Goal: Information Seeking & Learning: Learn about a topic

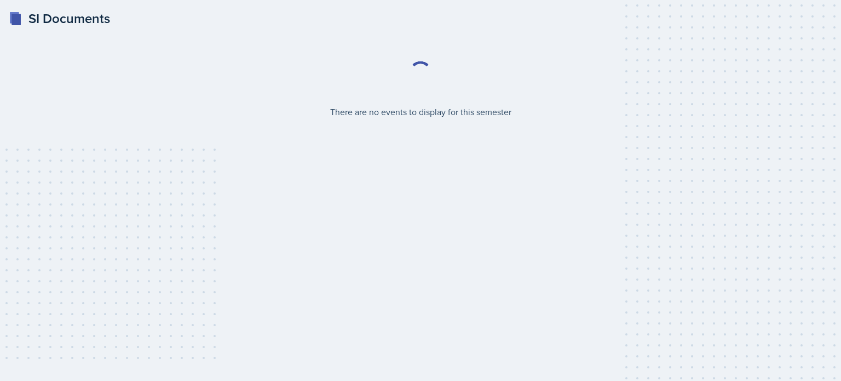
select select "2bed604d-1099-4043-b1bc-2365e8740244"
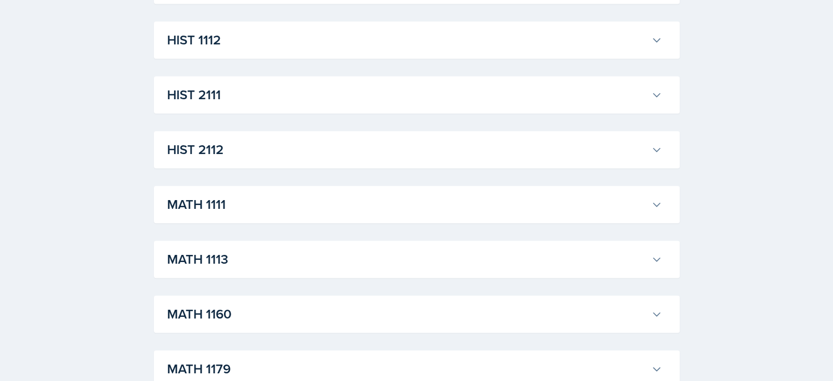
scroll to position [850, 0]
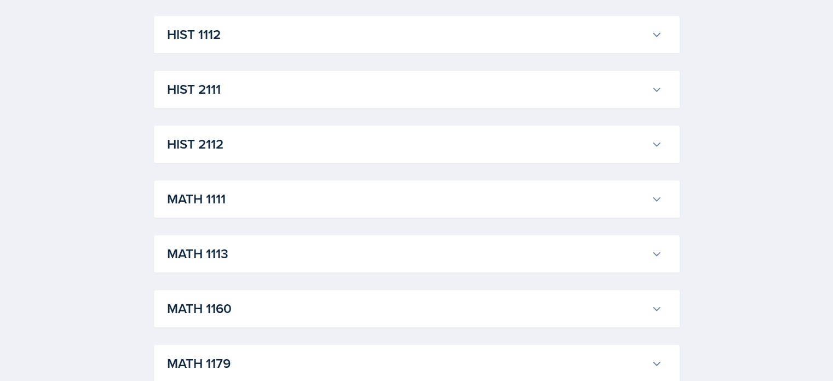
click at [278, 208] on h3 "MATH 1111" at bounding box center [407, 199] width 480 height 20
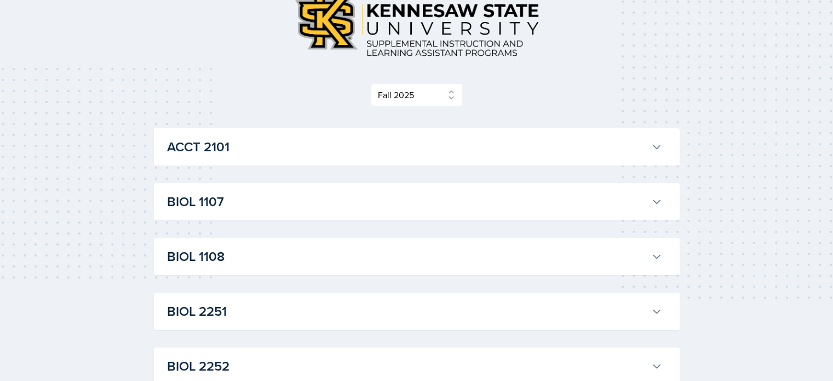
scroll to position [83, 0]
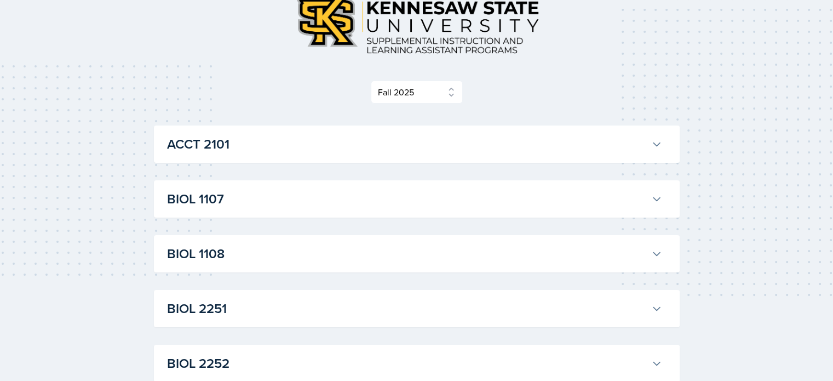
click at [393, 139] on h3 "ACCT 2101" at bounding box center [407, 144] width 480 height 20
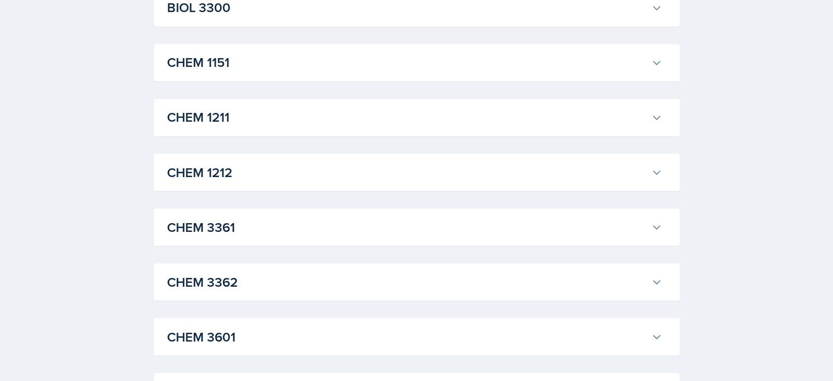
scroll to position [1958, 0]
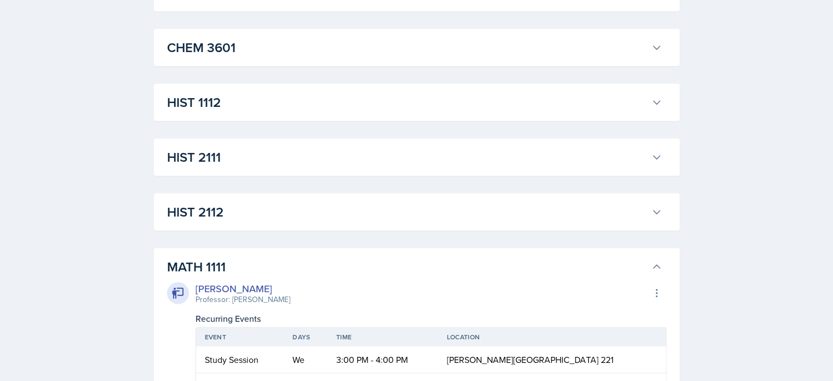
scroll to position [2944, 0]
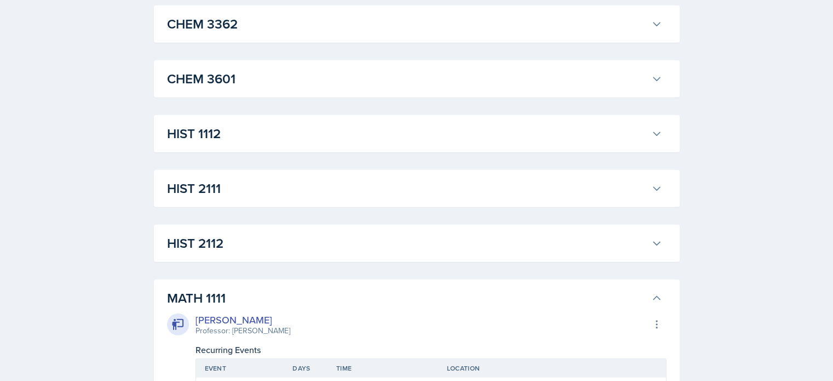
scroll to position [3050, 0]
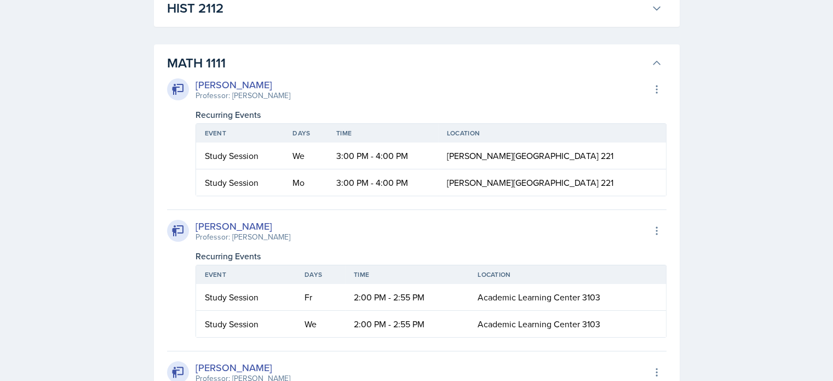
scroll to position [4324, 0]
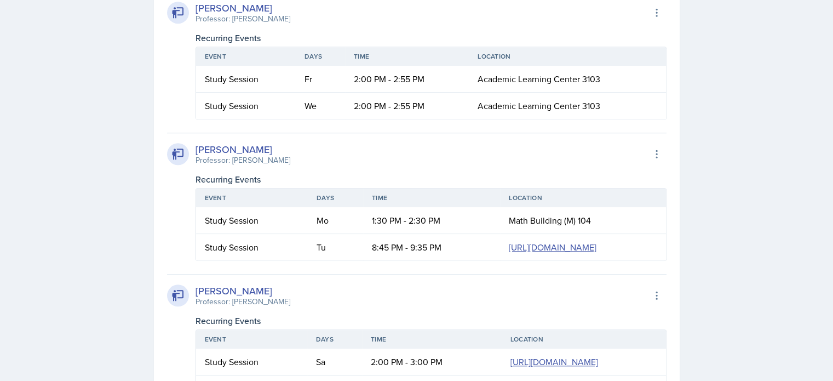
scroll to position [5084, 0]
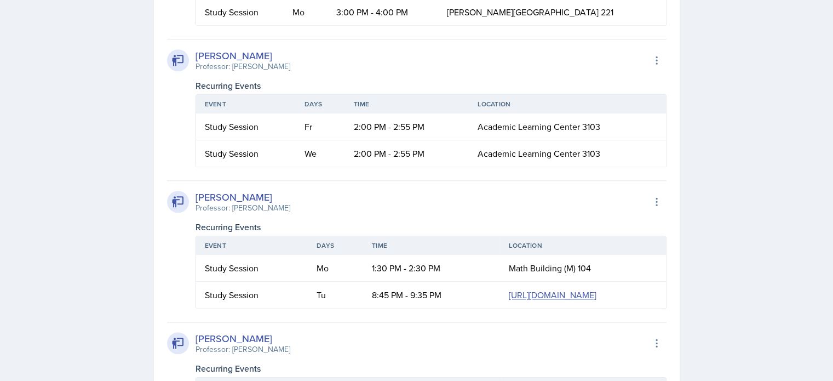
scroll to position [5313, 0]
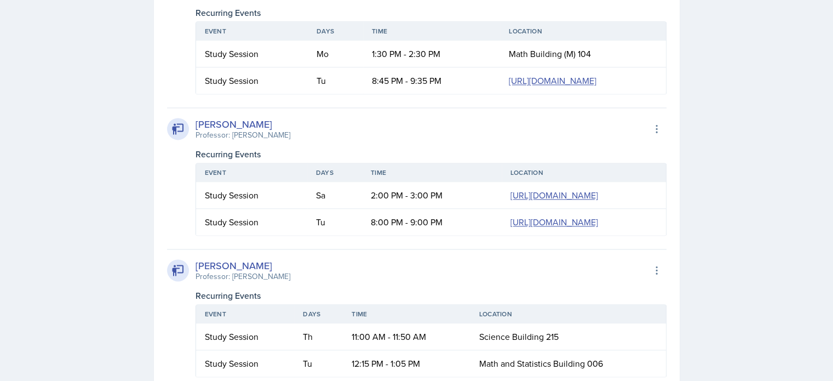
scroll to position [5667, 0]
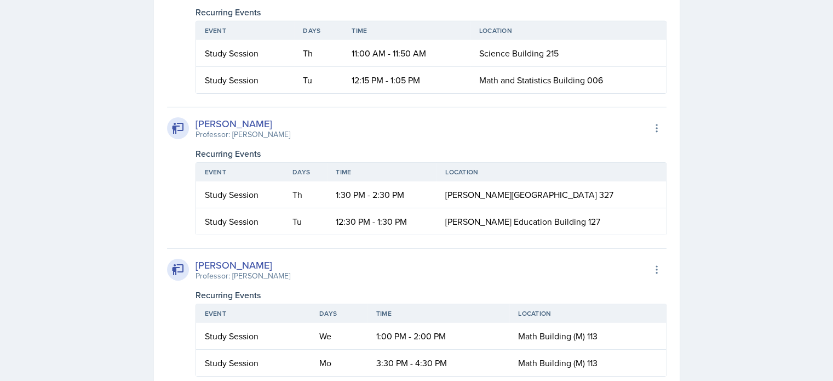
scroll to position [7726, 0]
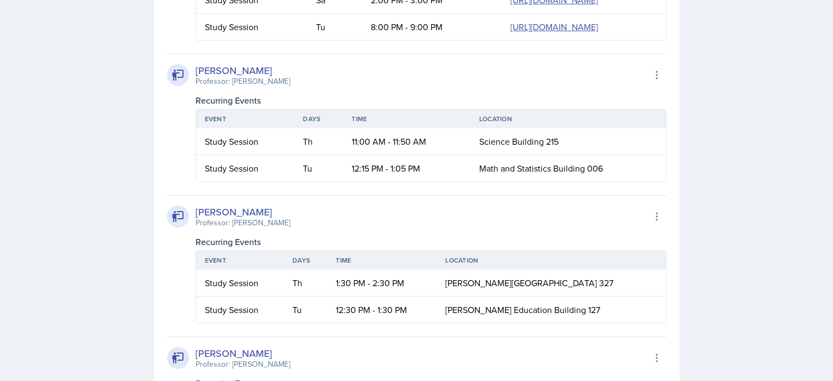
scroll to position [8020, 0]
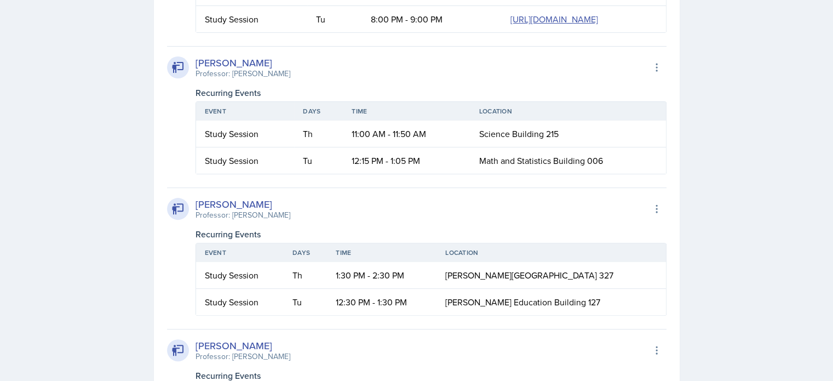
scroll to position [8815, 0]
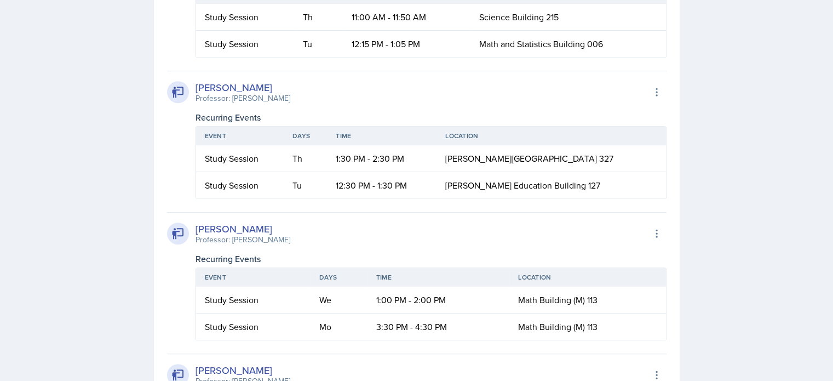
scroll to position [8905, 0]
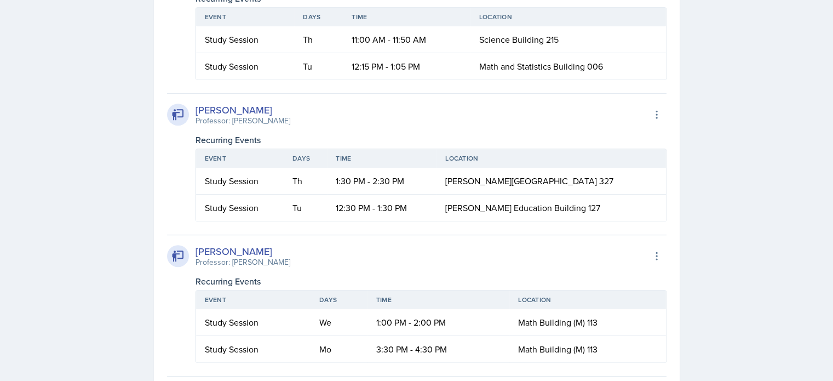
scroll to position [9021, 0]
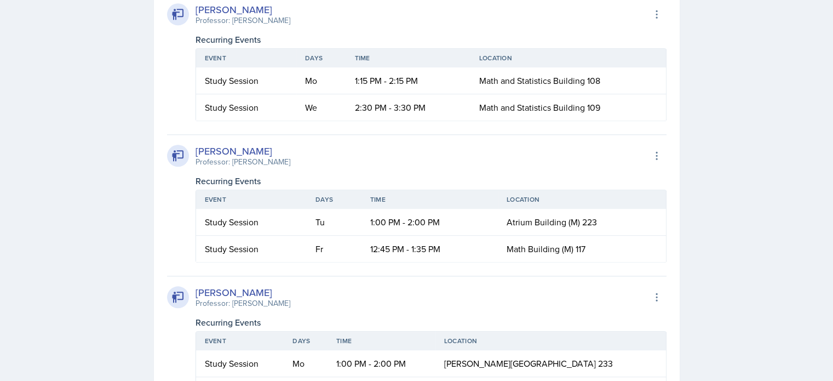
scroll to position [9581, 0]
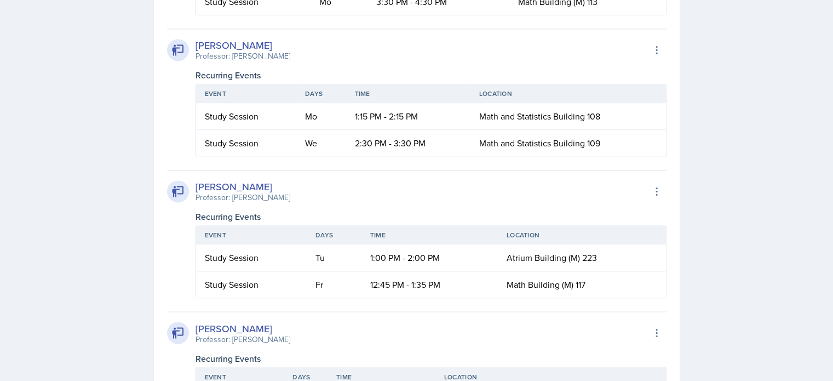
scroll to position [10115, 0]
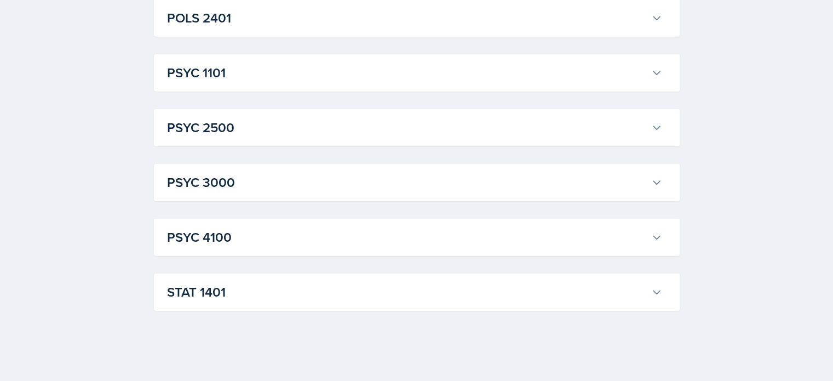
scroll to position [12924, 0]
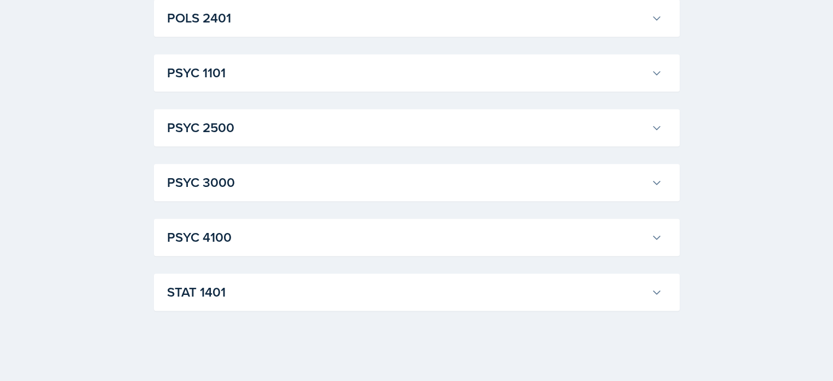
scroll to position [14537, 0]
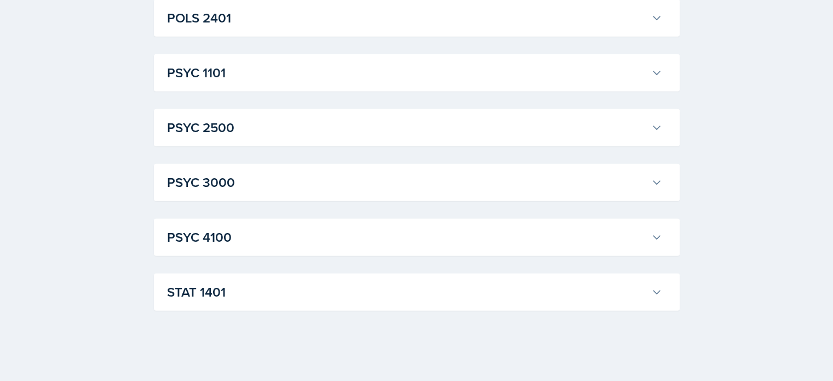
scroll to position [16547, 0]
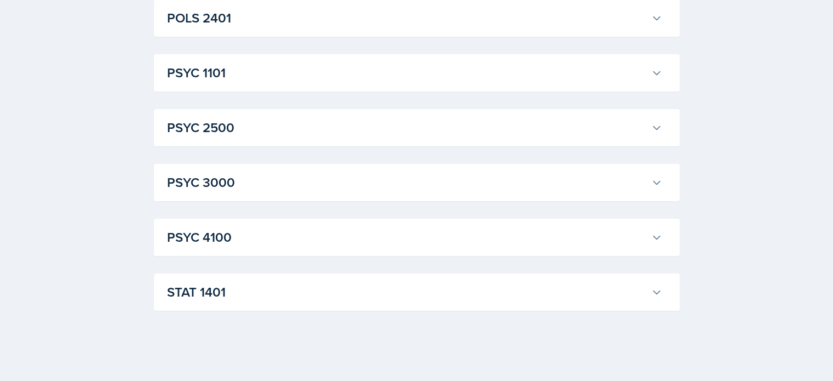
scroll to position [18090, 0]
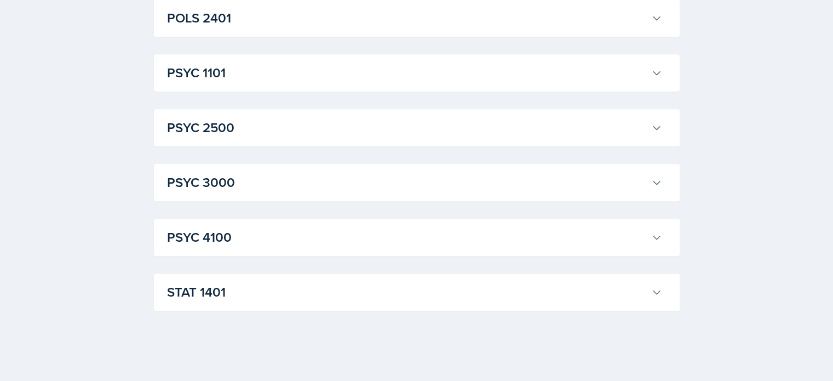
click at [401, 30] on button "POLS 2401" at bounding box center [415, 18] width 500 height 24
click at [402, 83] on h3 "PSYC 1101" at bounding box center [407, 73] width 480 height 20
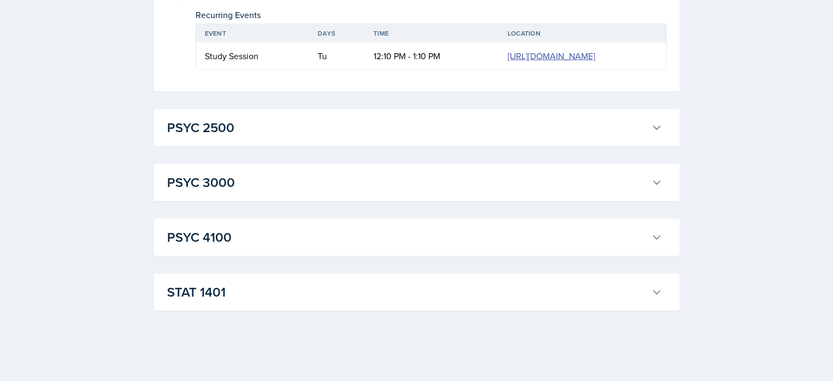
scroll to position [21685, 0]
click at [442, 116] on button "PSYC 2500" at bounding box center [415, 128] width 500 height 24
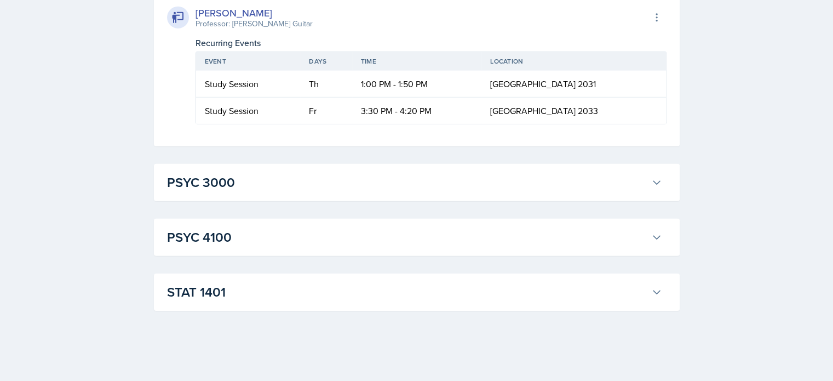
scroll to position [22418, 0]
click at [432, 183] on h3 "PSYC 3000" at bounding box center [407, 183] width 480 height 20
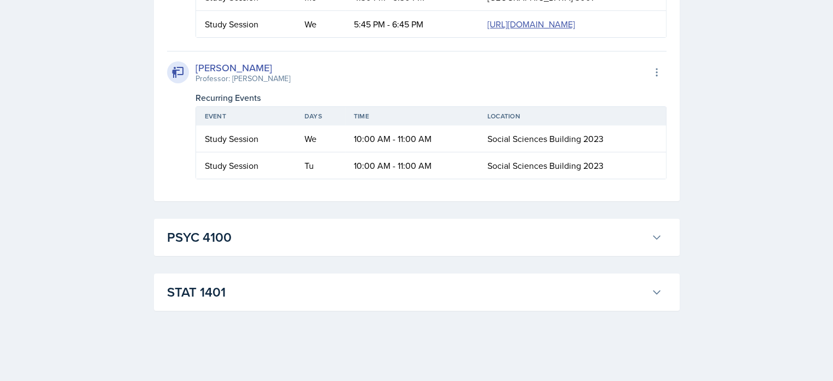
scroll to position [22848, 0]
click at [425, 225] on div "PSYC 4100 [PERSON_NAME] Professor: [PERSON_NAME] Export to Google Calendar Recu…" at bounding box center [417, 237] width 526 height 37
click at [447, 254] on div "PSYC 4100 [PERSON_NAME] Professor: [PERSON_NAME] Export to Google Calendar Recu…" at bounding box center [417, 237] width 526 height 37
click at [482, 238] on h3 "PSYC 4100" at bounding box center [407, 237] width 480 height 20
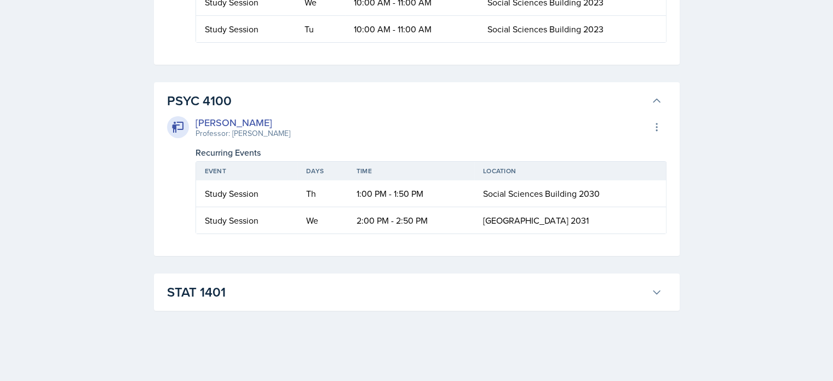
scroll to position [22630, 0]
